Goal: Find specific page/section: Find specific page/section

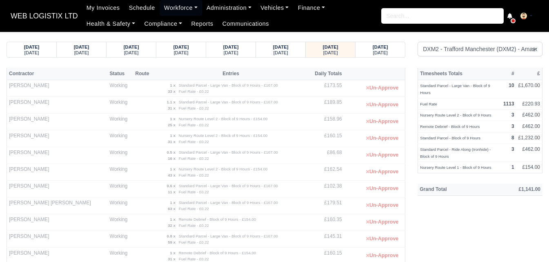
select select "1"
click at [172, 9] on link "Workforce" at bounding box center [181, 8] width 42 height 16
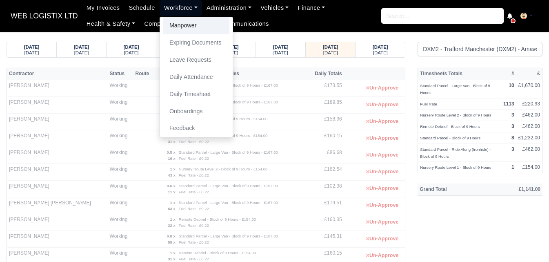
click at [173, 27] on link "Manpower" at bounding box center [196, 25] width 66 height 17
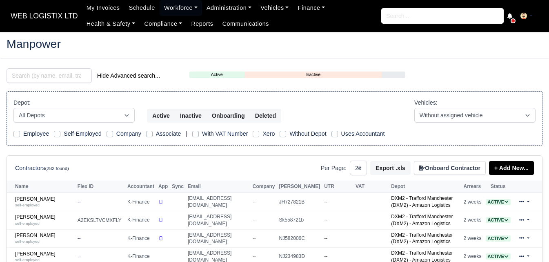
select select "25"
click at [41, 74] on input "search" at bounding box center [49, 75] width 85 height 15
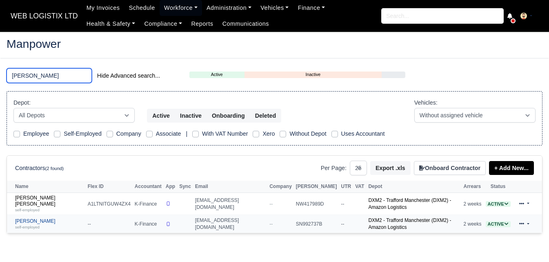
type input "KEVIN"
click at [43, 224] on div "self-employed" at bounding box center [49, 227] width 69 height 6
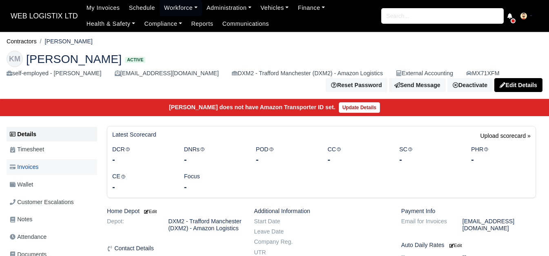
click at [48, 165] on link "Invoices" at bounding box center [52, 167] width 91 height 16
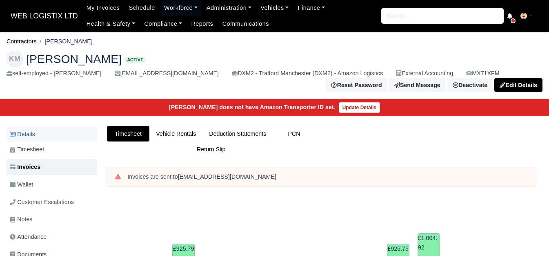
click at [45, 138] on link "Details" at bounding box center [52, 134] width 91 height 15
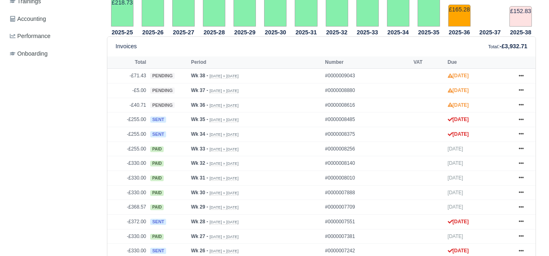
scroll to position [340, 0]
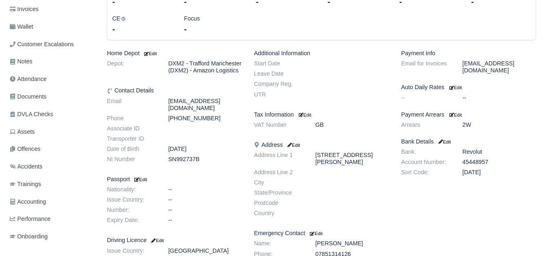
scroll to position [136, 0]
